Goal: Task Accomplishment & Management: Use online tool/utility

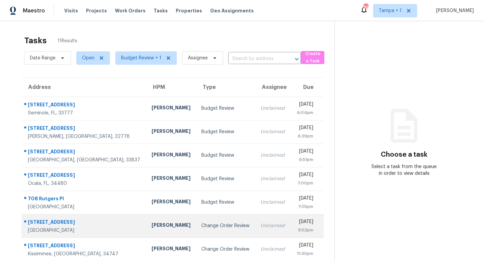
click at [217, 224] on td "Change Order Review" at bounding box center [225, 226] width 59 height 24
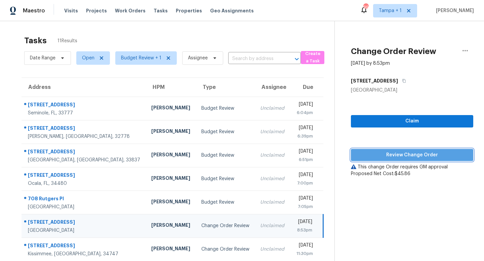
click at [400, 152] on span "Review Change Order" at bounding box center [411, 155] width 111 height 8
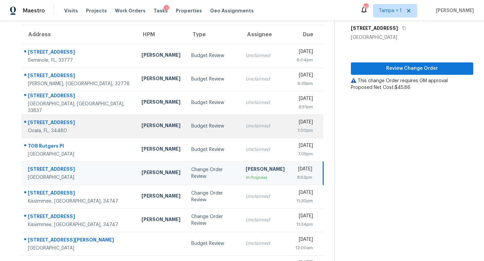
scroll to position [56, 0]
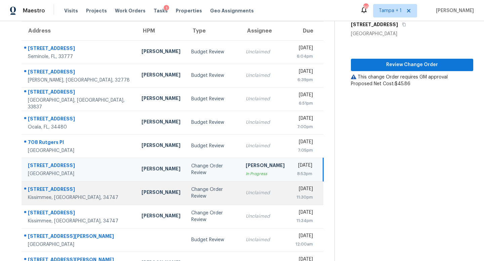
click at [191, 190] on div "Change Order Review" at bounding box center [213, 192] width 44 height 13
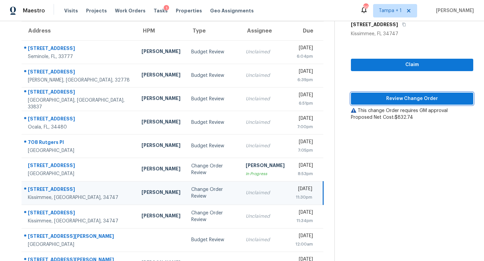
click at [417, 98] on span "Review Change Order" at bounding box center [411, 99] width 111 height 8
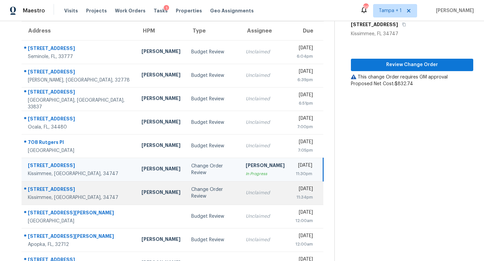
click at [191, 191] on div "Change Order Review" at bounding box center [213, 192] width 44 height 13
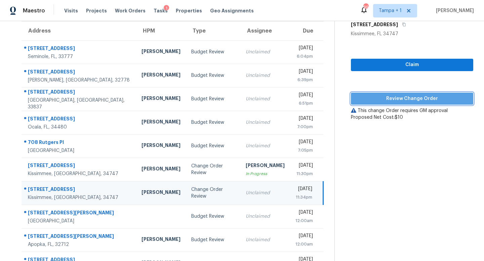
click at [397, 98] on span "Review Change Order" at bounding box center [411, 99] width 111 height 8
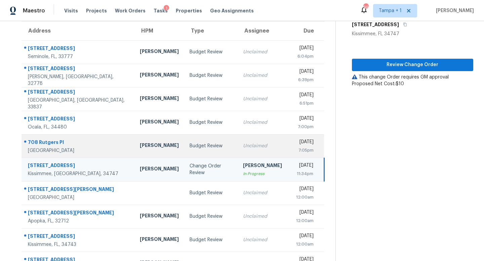
scroll to position [88, 0]
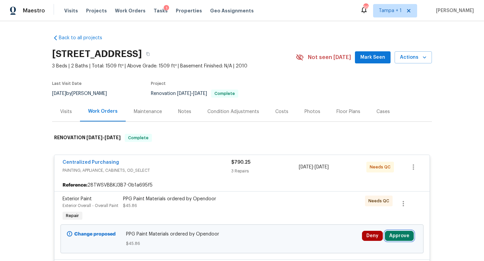
click at [403, 236] on button "Approve" at bounding box center [398, 236] width 29 height 10
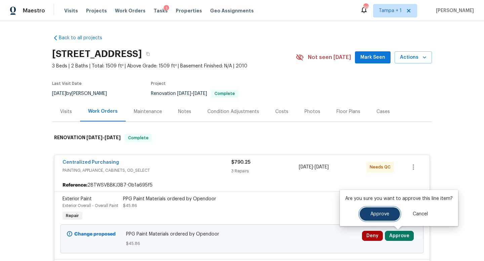
click at [381, 214] on span "Approve" at bounding box center [379, 214] width 19 height 5
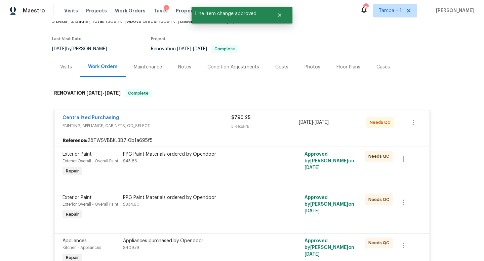
scroll to position [51, 0]
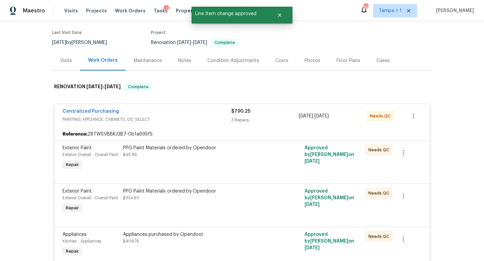
click at [210, 111] on div "Centralized Purchasing" at bounding box center [146, 112] width 169 height 8
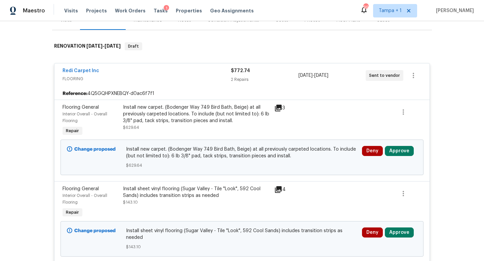
scroll to position [95, 0]
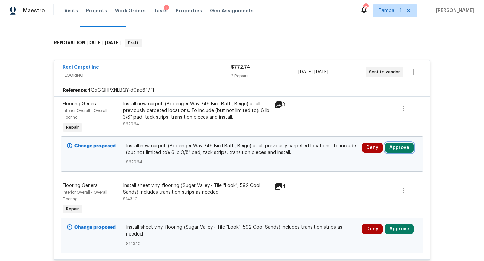
click at [393, 144] on button "Approve" at bounding box center [398, 148] width 29 height 10
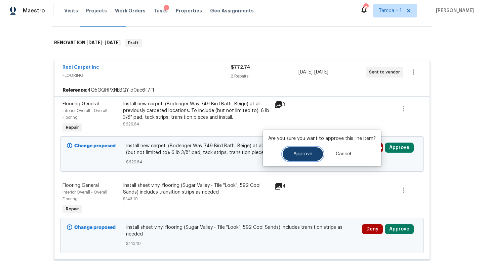
click at [306, 153] on span "Approve" at bounding box center [302, 154] width 19 height 5
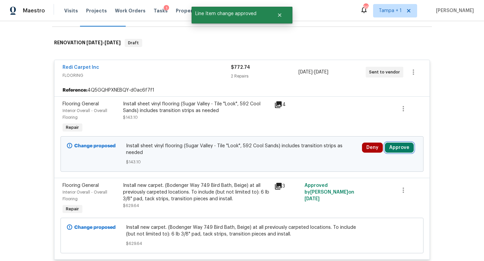
click at [392, 146] on button "Approve" at bounding box center [398, 148] width 29 height 10
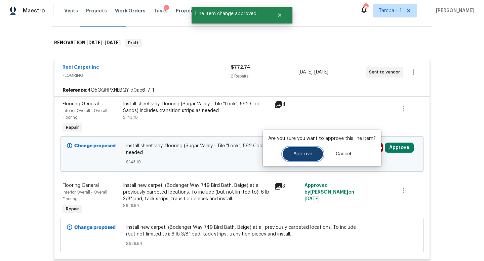
click at [293, 152] on span "Approve" at bounding box center [302, 154] width 19 height 5
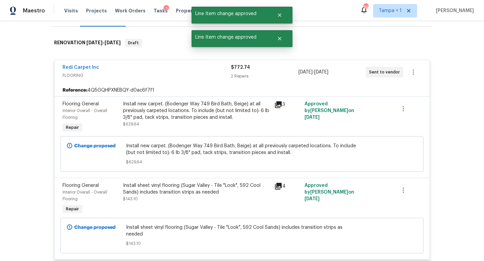
click at [209, 72] on span "FLOORING" at bounding box center [146, 75] width 168 height 7
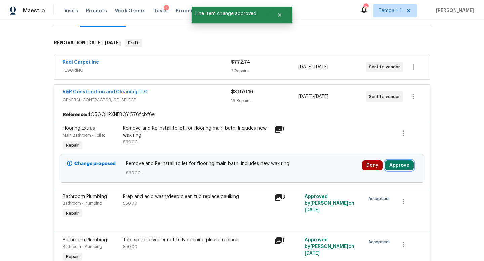
click at [402, 164] on button "Approve" at bounding box center [398, 166] width 29 height 10
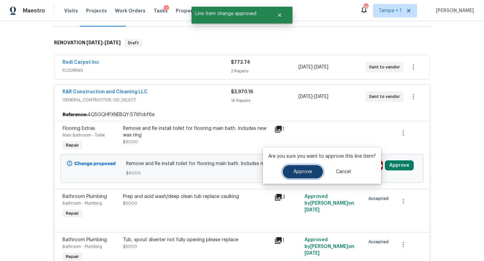
click at [304, 171] on span "Approve" at bounding box center [302, 172] width 19 height 5
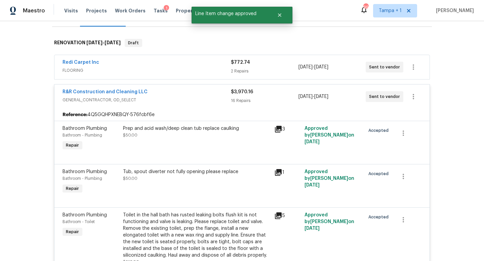
click at [206, 92] on div "R&R Construction and Cleaning LLC" at bounding box center [146, 93] width 168 height 8
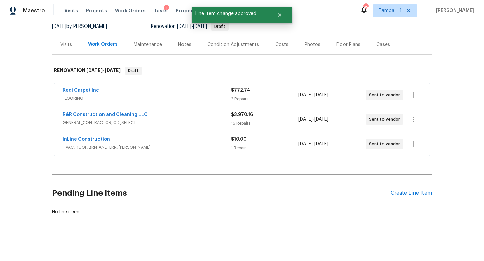
scroll to position [0, 0]
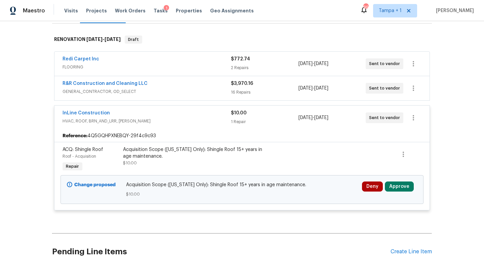
scroll to position [104, 0]
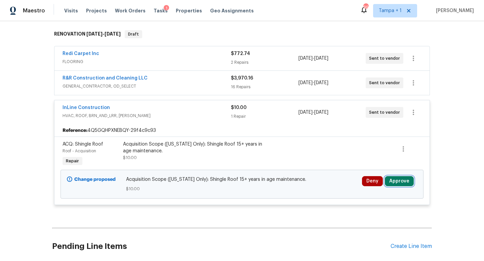
click at [395, 179] on button "Approve" at bounding box center [398, 181] width 29 height 10
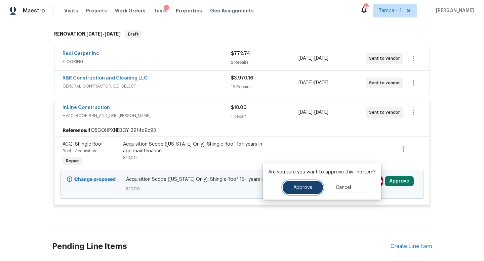
click at [300, 187] on span "Approve" at bounding box center [302, 187] width 19 height 5
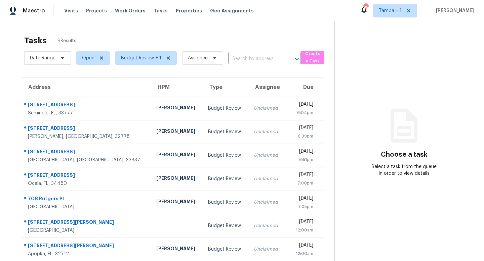
scroll to position [52, 0]
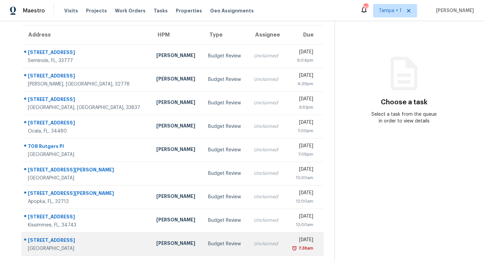
click at [211, 245] on td "Budget Review" at bounding box center [225, 244] width 46 height 24
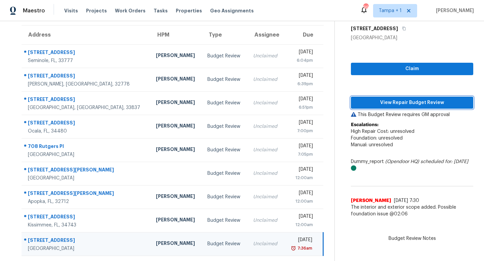
click at [414, 103] on span "View Repair Budget Review" at bounding box center [411, 103] width 111 height 8
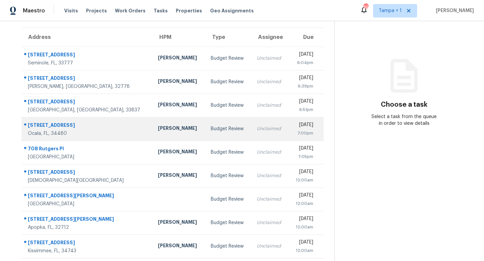
scroll to position [52, 0]
